Goal: Communication & Community: Answer question/provide support

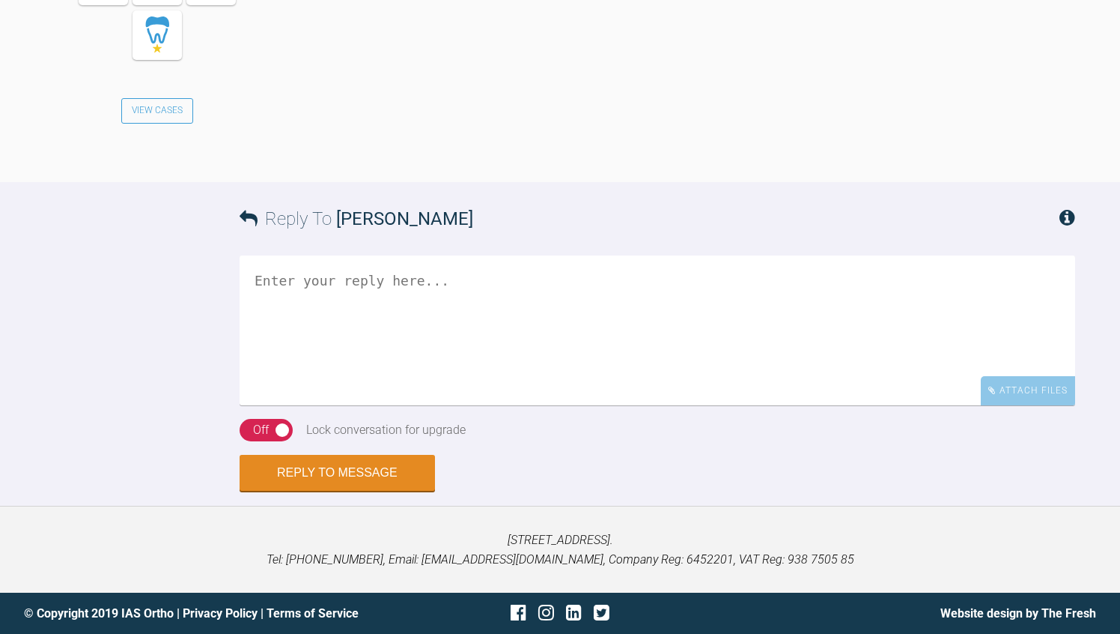
scroll to position [2786, 0]
click at [327, 405] on textarea at bounding box center [658, 330] width 836 height 150
type textarea "P xb may be possible but you will to treat both arhes..."
click at [265, 440] on div "Off" at bounding box center [261, 429] width 16 height 19
click at [183, 491] on div "Reply To Peter Steele P xb may be possible but you will to treat both arhes... …" at bounding box center [560, 336] width 1120 height 309
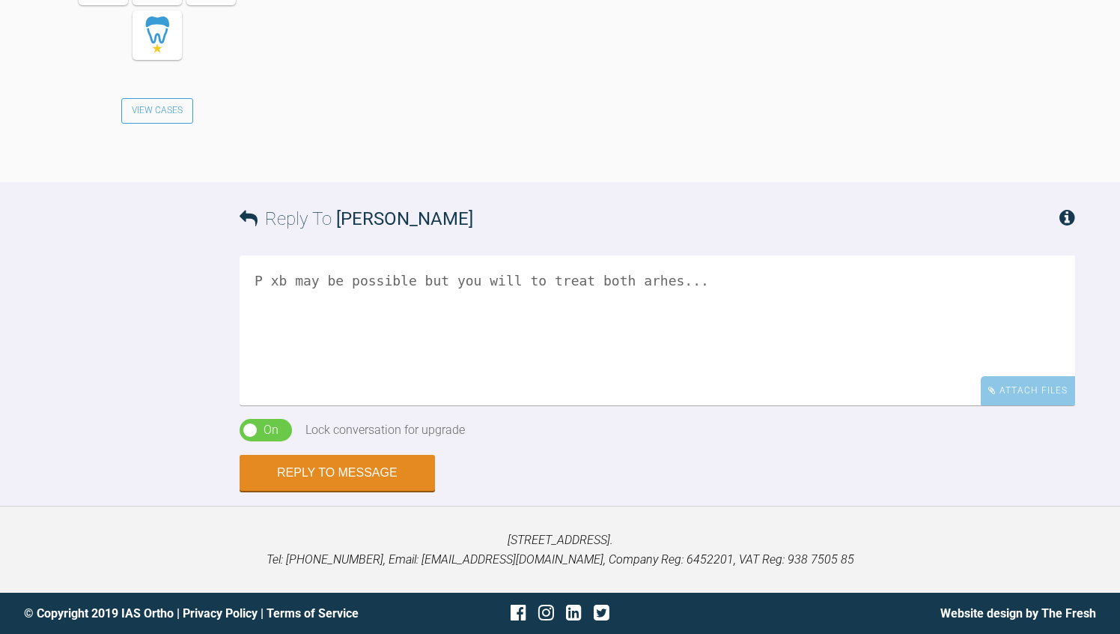
scroll to position [2936, 0]
click at [307, 492] on button "Reply to Message" at bounding box center [337, 474] width 195 height 36
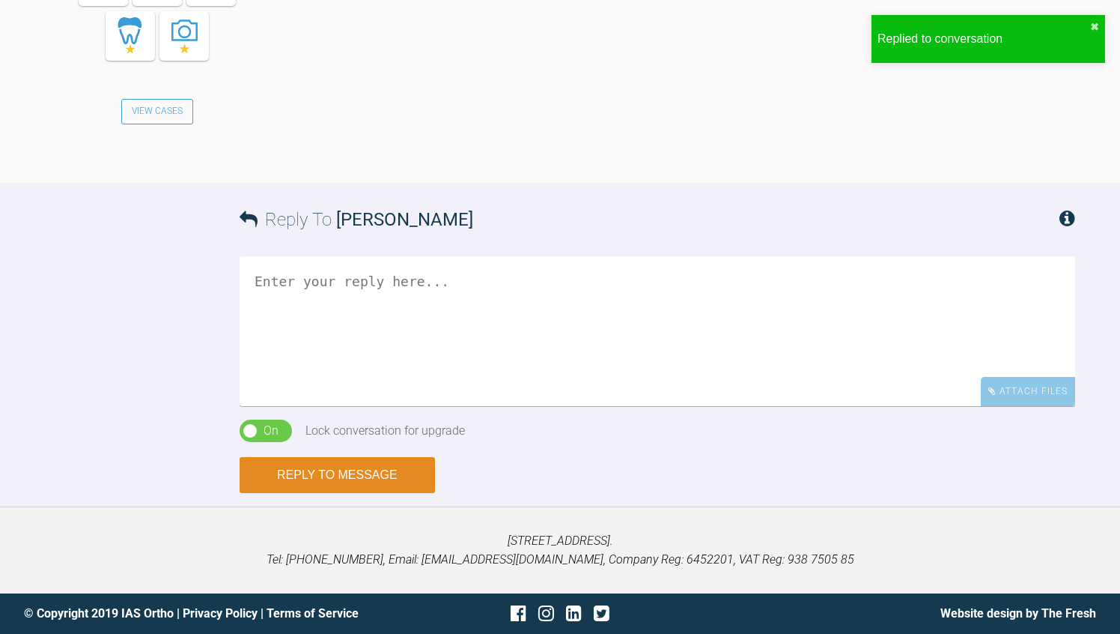
scroll to position [3431, 0]
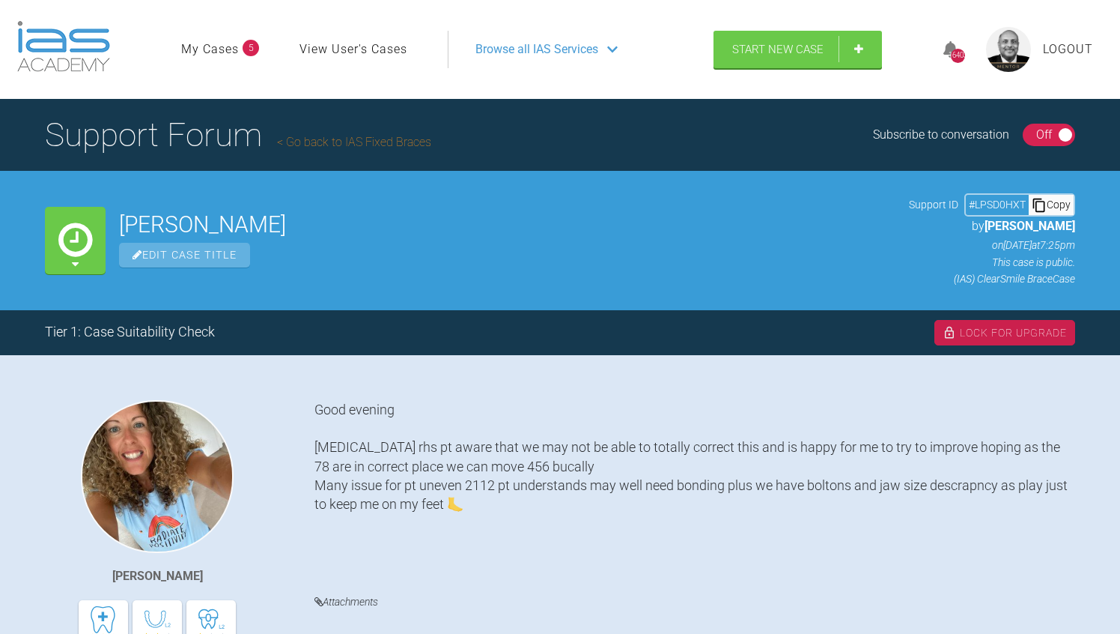
click at [571, 422] on div "Good evening Crossbite rhs pt aware that we may not be able to totally correct …" at bounding box center [695, 485] width 761 height 170
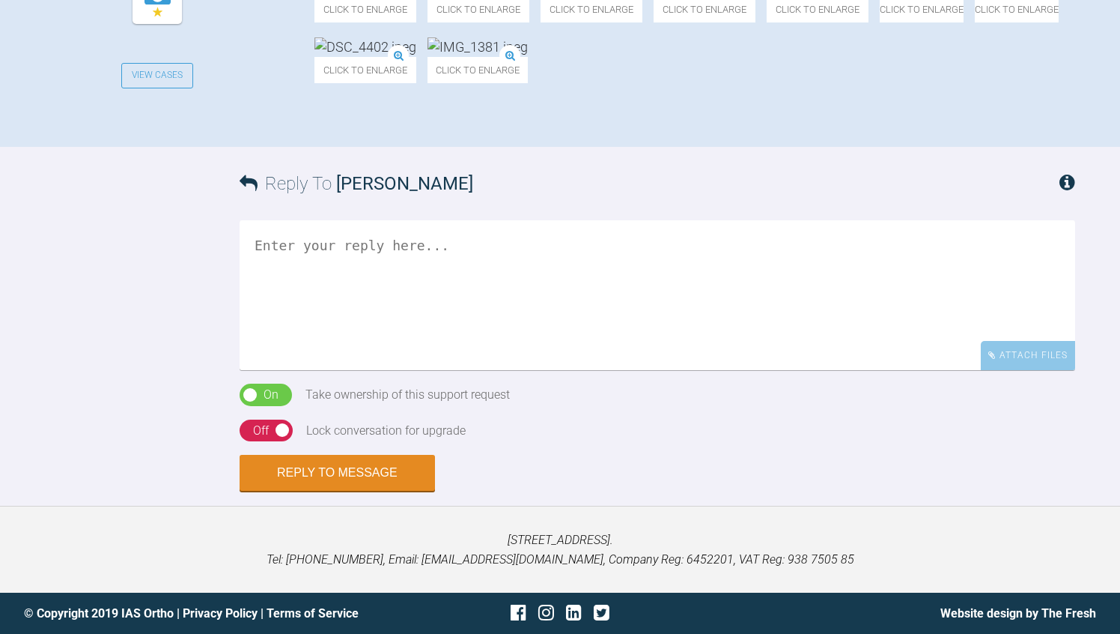
scroll to position [779, 0]
click at [488, 370] on textarea at bounding box center [658, 295] width 836 height 150
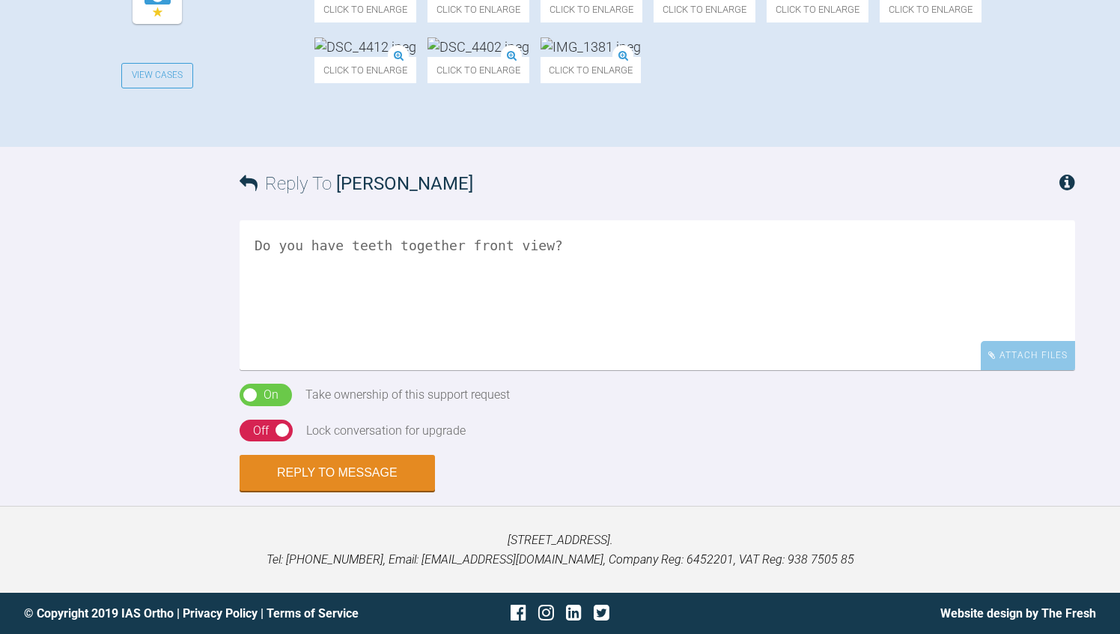
type textarea "Do you have teeth together front view?"
click at [108, 491] on div "Reply To Rebecca Lynne Williams Do you have teeth together front view? Attach F…" at bounding box center [560, 319] width 1120 height 344
click at [257, 440] on div "Off" at bounding box center [261, 430] width 16 height 19
click at [293, 492] on button "Reply to Message" at bounding box center [337, 474] width 195 height 36
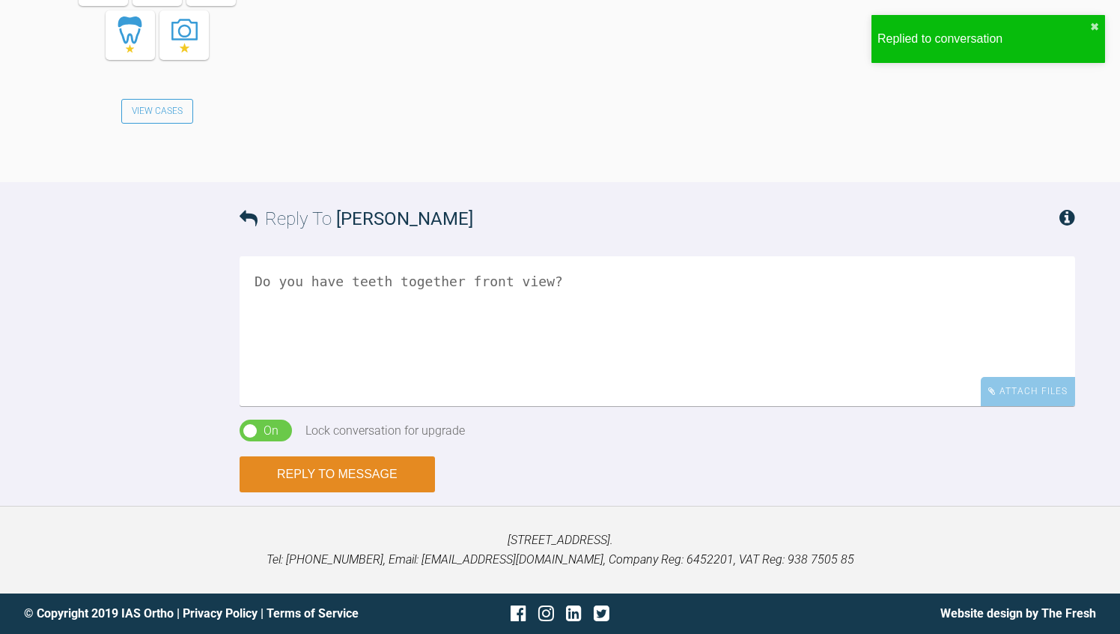
scroll to position [1445, 0]
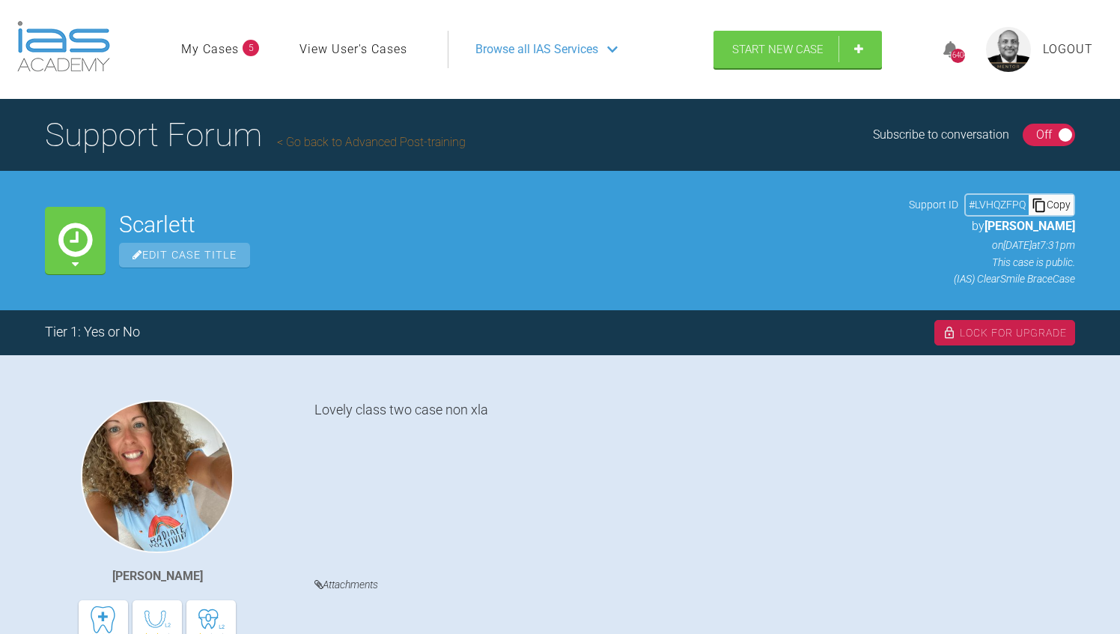
click at [558, 419] on div "Lovely class two case non xla Attachments Click to enlarge Click to enlarge Cli…" at bounding box center [695, 640] width 761 height 480
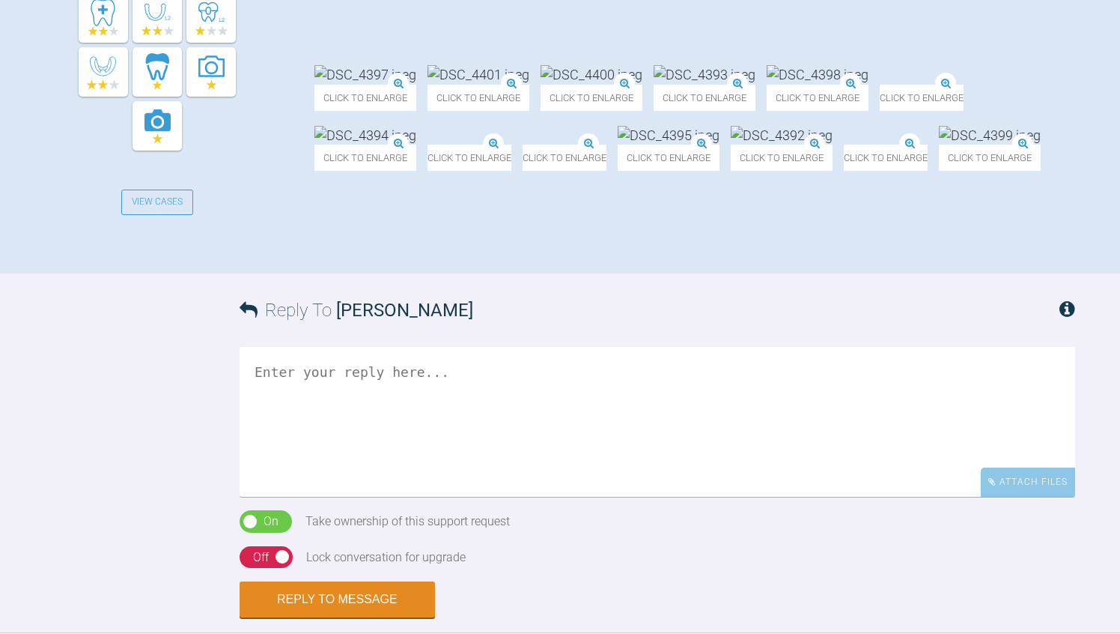
scroll to position [629, 0]
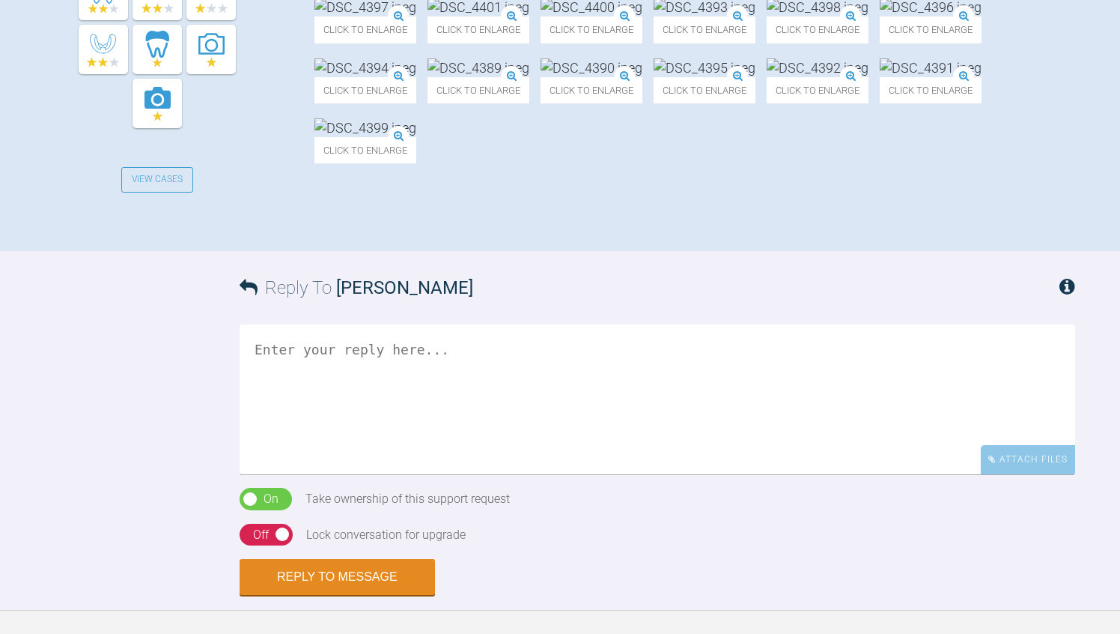
click at [266, 474] on textarea at bounding box center [658, 399] width 836 height 150
type textarea "ADP?"
click at [100, 528] on div "Reply To [PERSON_NAME] ADP? Attach Files Drag and drop files here! On Off Take …" at bounding box center [560, 423] width 1120 height 344
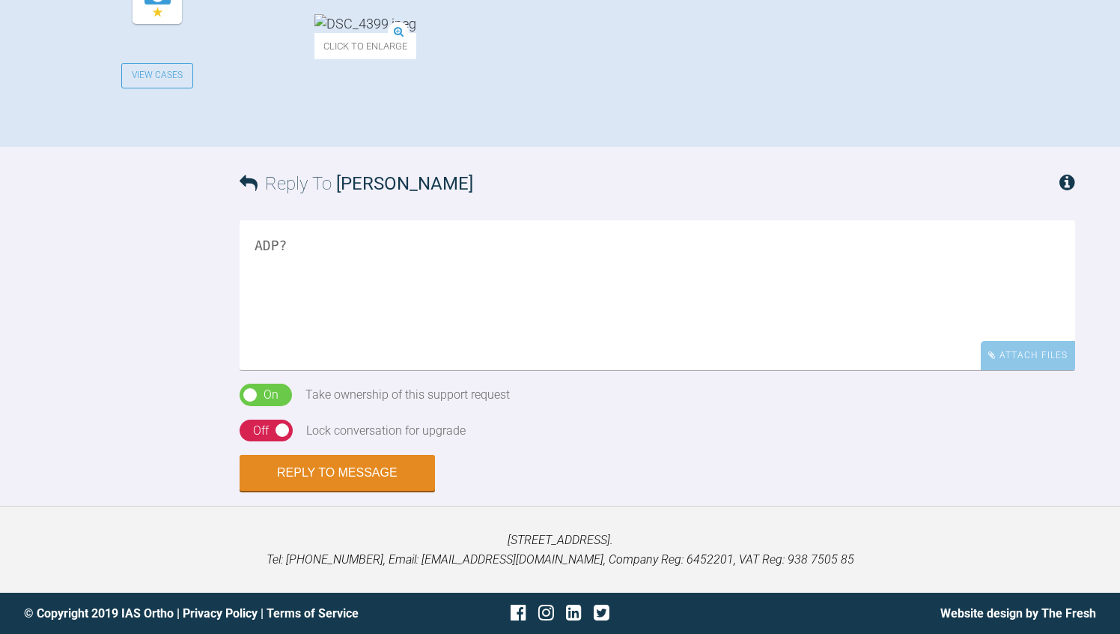
scroll to position [809, 0]
click at [255, 440] on div "Off" at bounding box center [261, 430] width 16 height 19
click at [271, 492] on button "Reply to Message" at bounding box center [337, 474] width 195 height 36
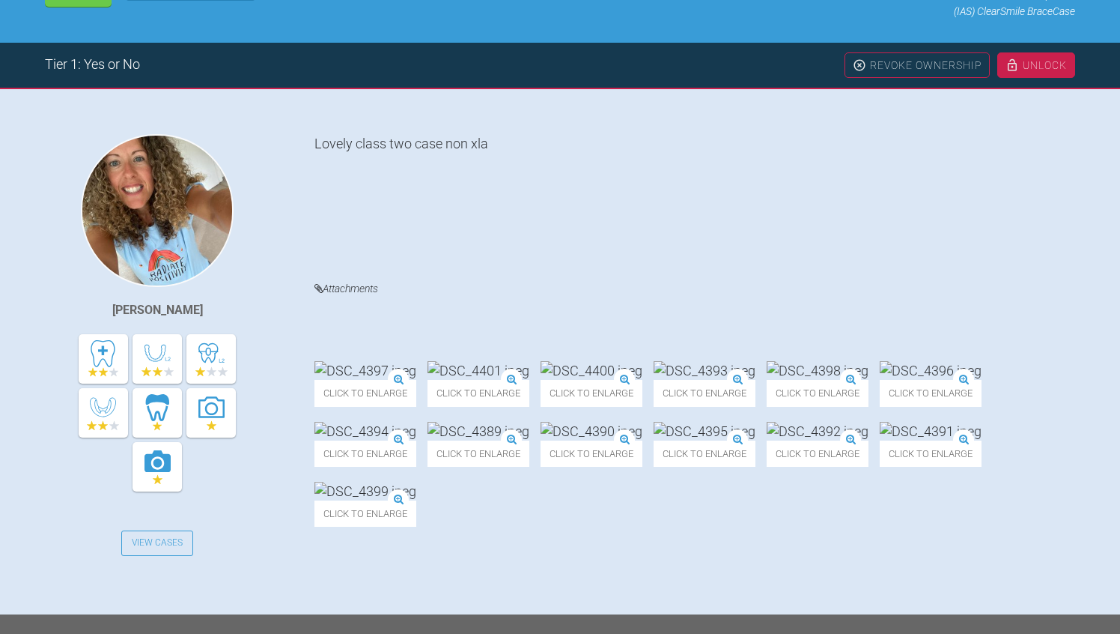
scroll to position [290, 0]
